Goal: Navigation & Orientation: Find specific page/section

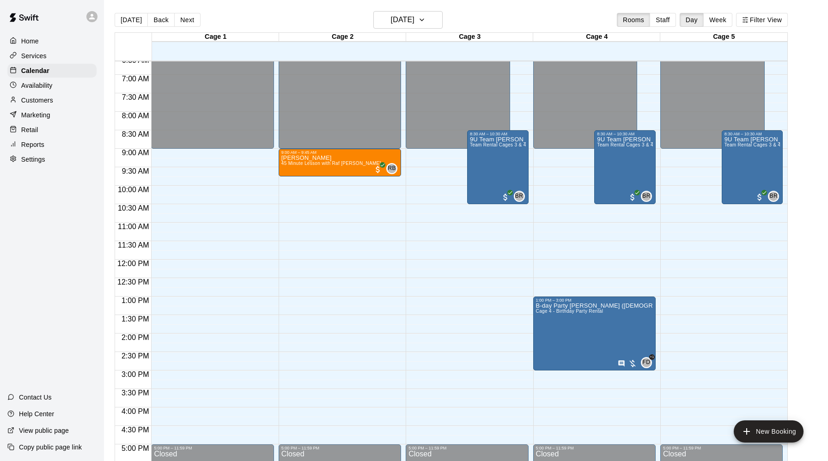
scroll to position [240, 0]
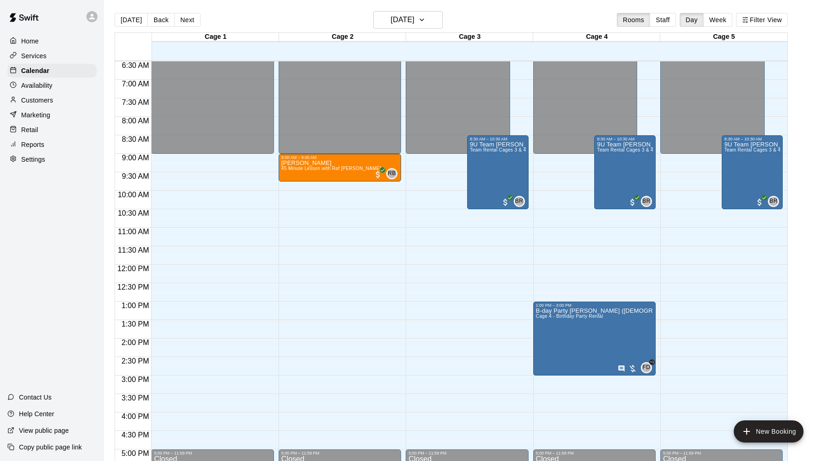
click at [41, 52] on p "Services" at bounding box center [33, 55] width 25 height 9
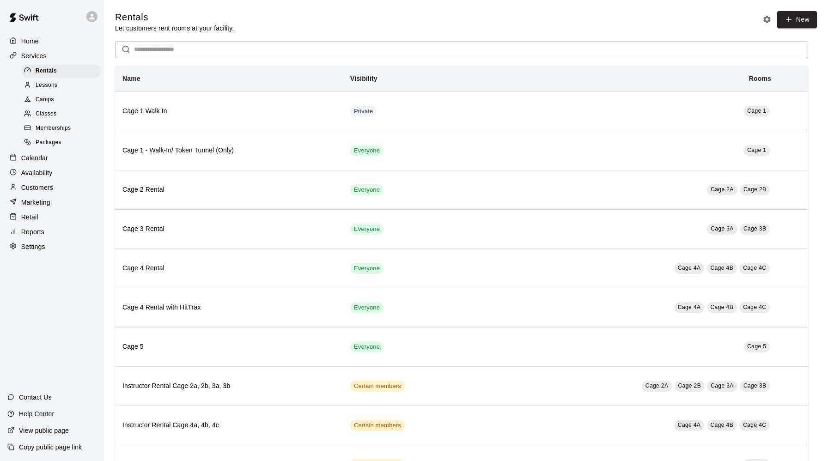
click at [45, 111] on span "Classes" at bounding box center [46, 113] width 21 height 9
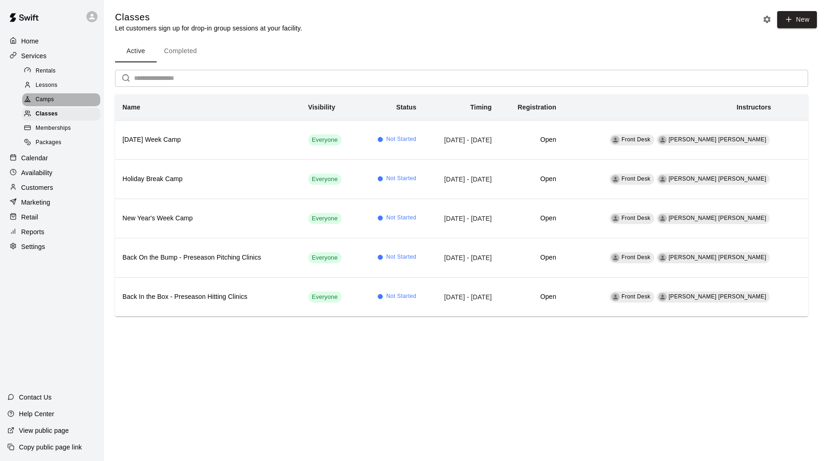
click at [43, 97] on span "Camps" at bounding box center [45, 99] width 18 height 9
